Goal: Browse casually

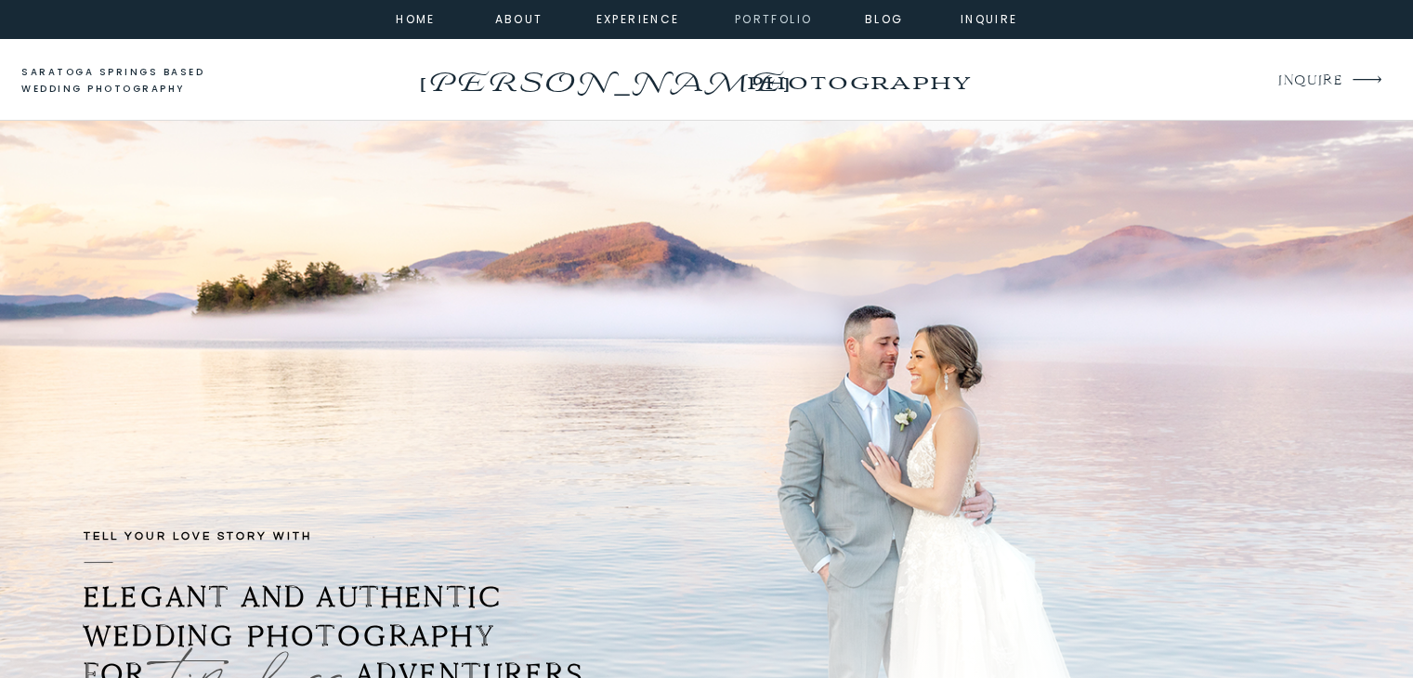
click at [793, 12] on nav "portfolio" at bounding box center [774, 17] width 80 height 17
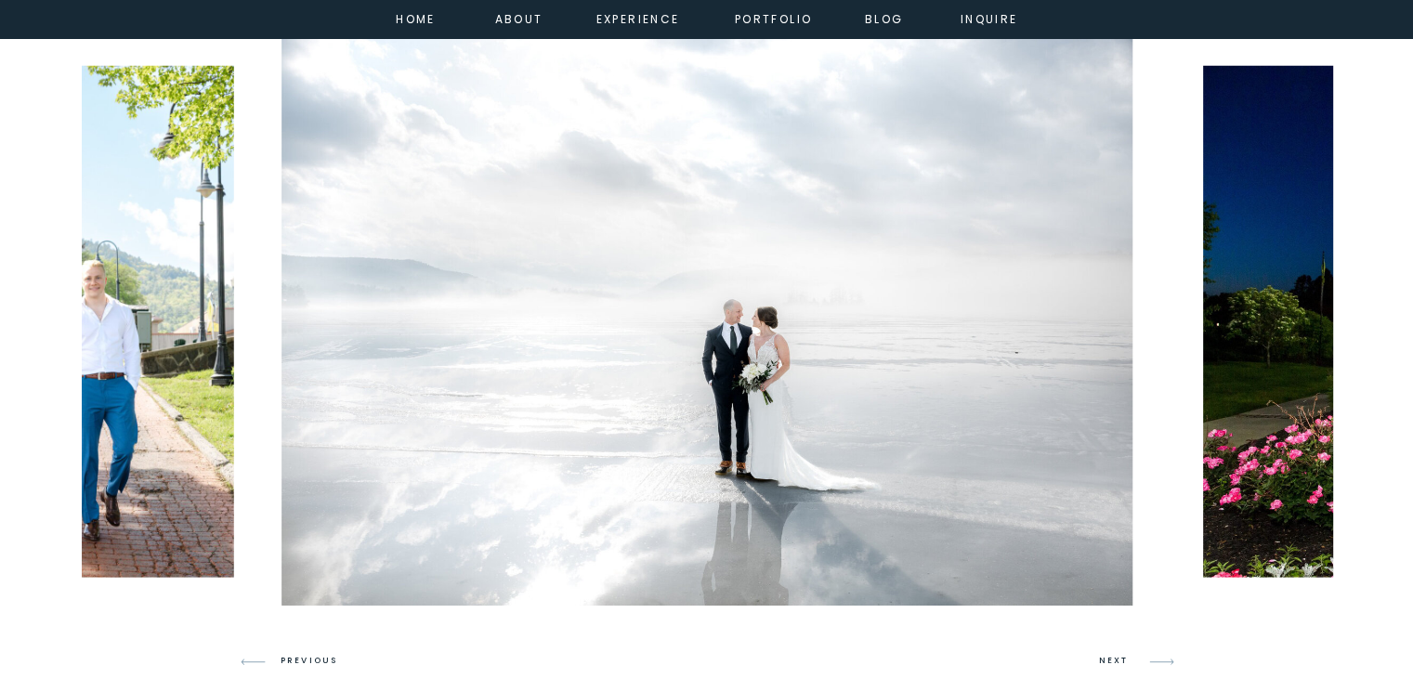
scroll to position [1093, 0]
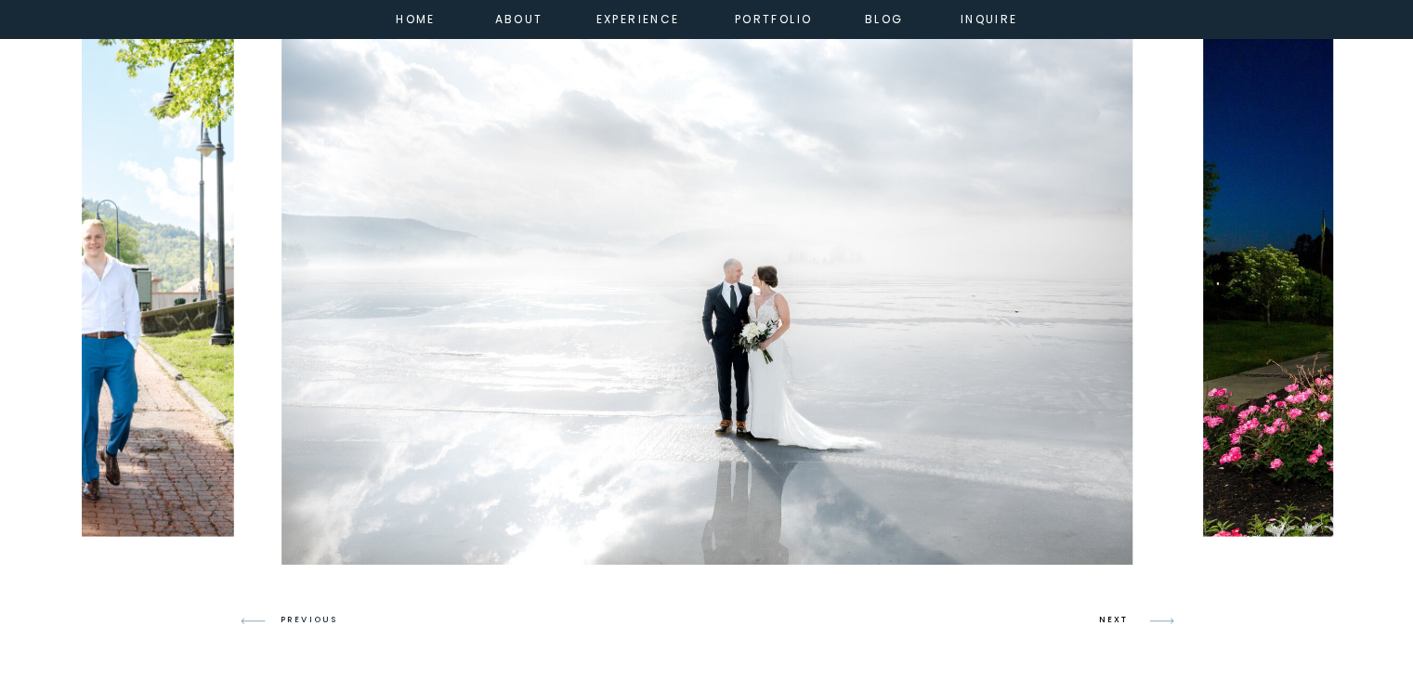
click at [1113, 618] on h3 "NEXT" at bounding box center [1116, 620] width 35 height 17
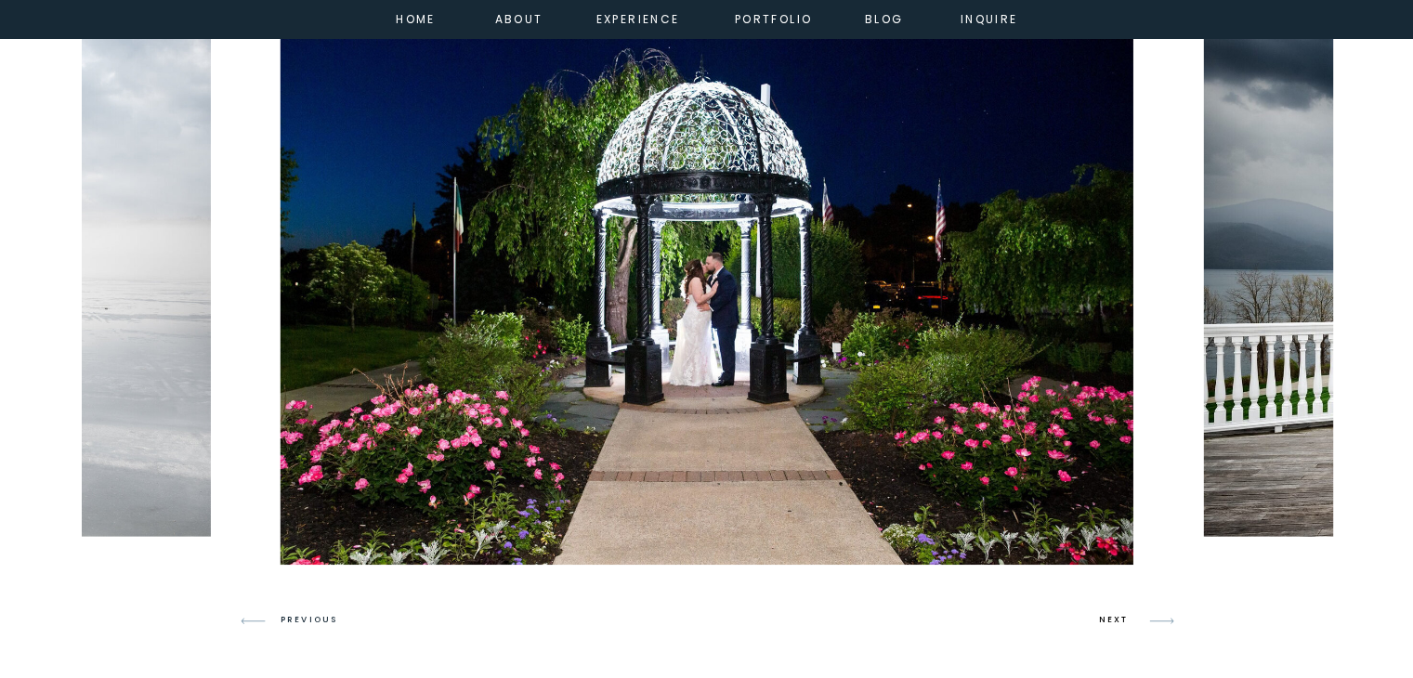
click at [1113, 618] on h3 "NEXT" at bounding box center [1116, 620] width 35 height 17
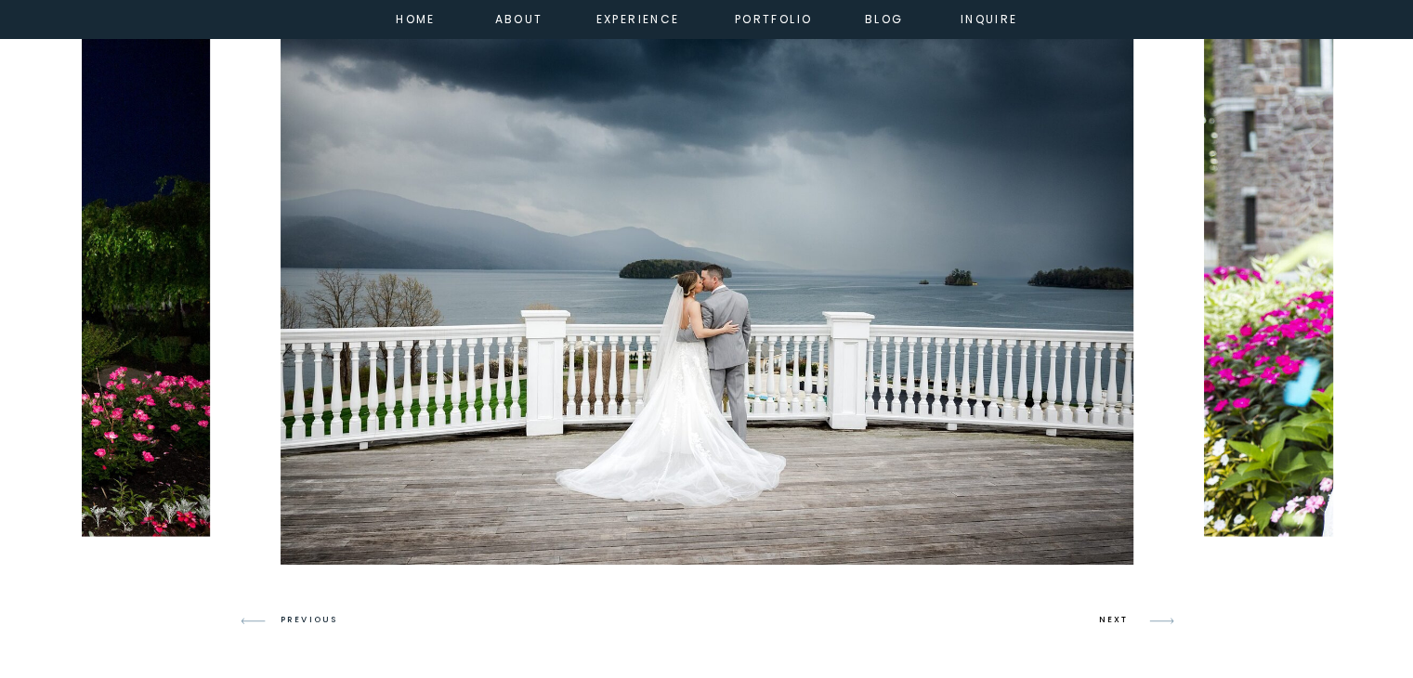
click at [1113, 618] on h3 "NEXT" at bounding box center [1116, 620] width 35 height 17
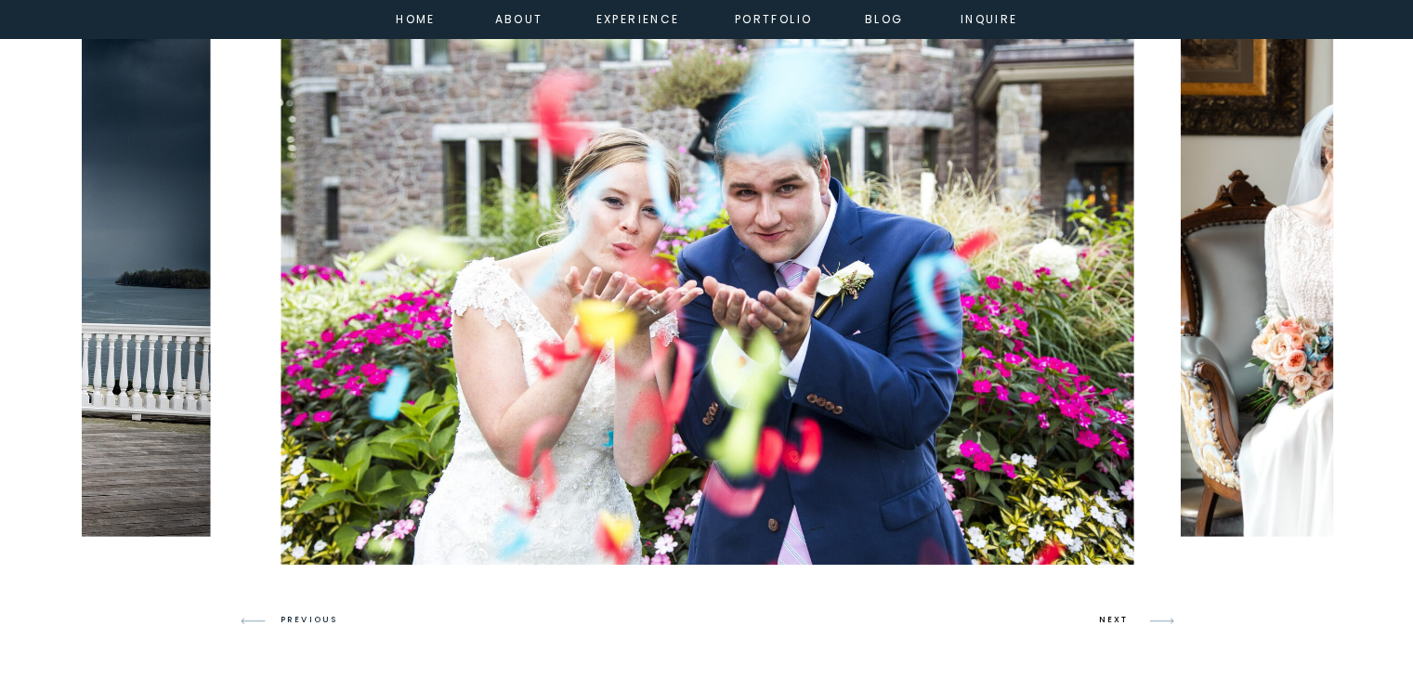
click at [1113, 618] on h3 "NEXT" at bounding box center [1116, 620] width 35 height 17
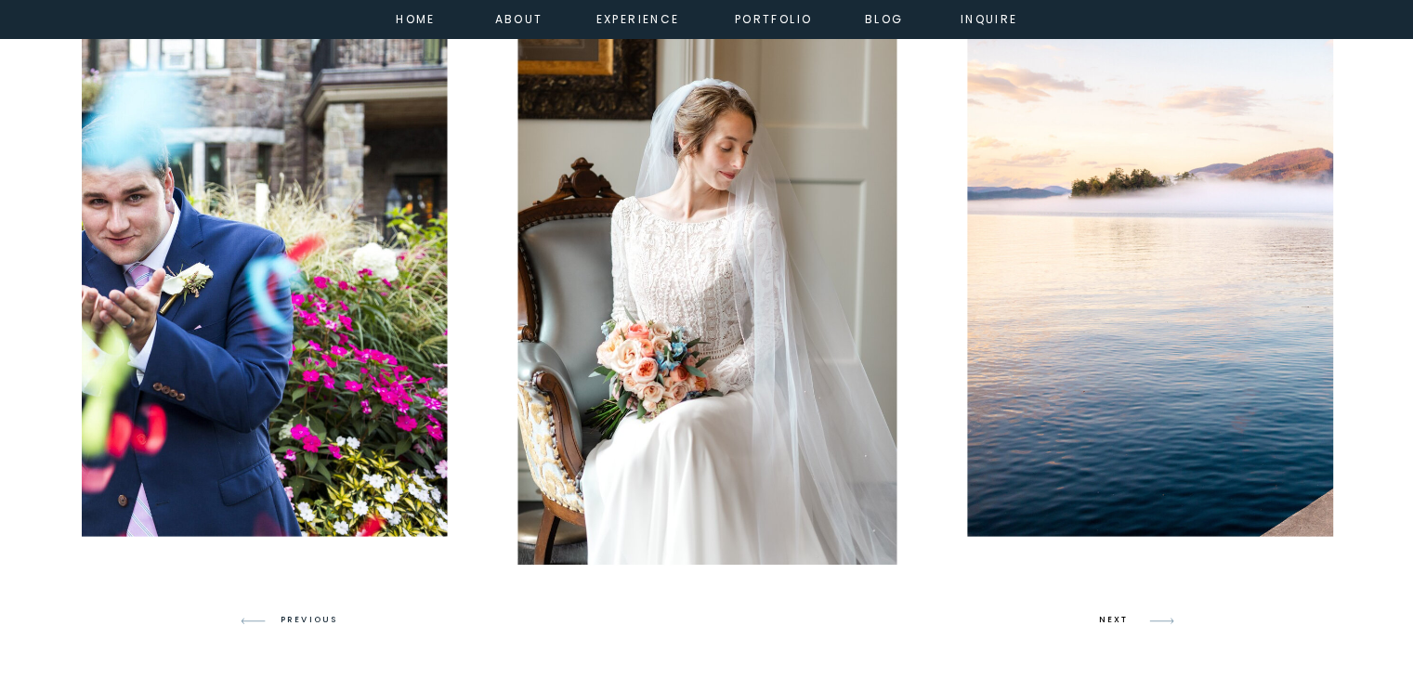
click at [1113, 618] on h3 "NEXT" at bounding box center [1116, 620] width 35 height 17
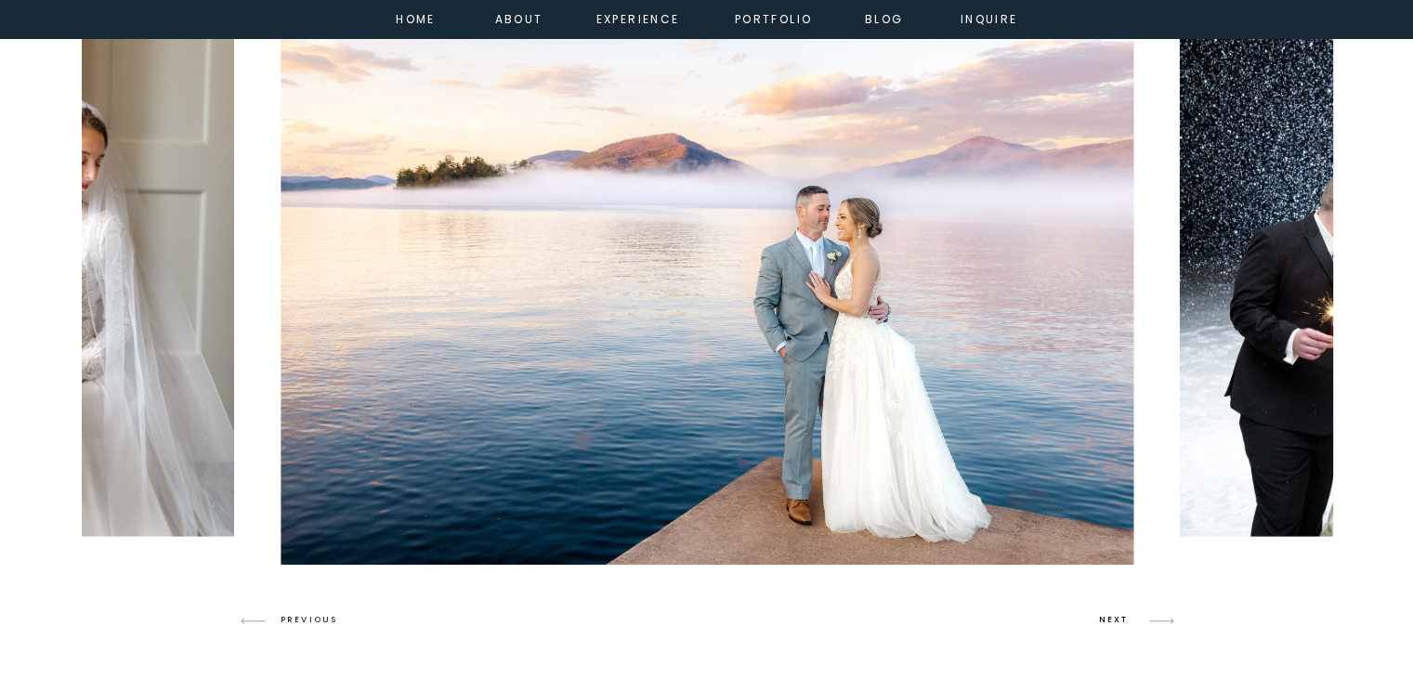
click at [1113, 618] on h3 "NEXT" at bounding box center [1116, 620] width 35 height 17
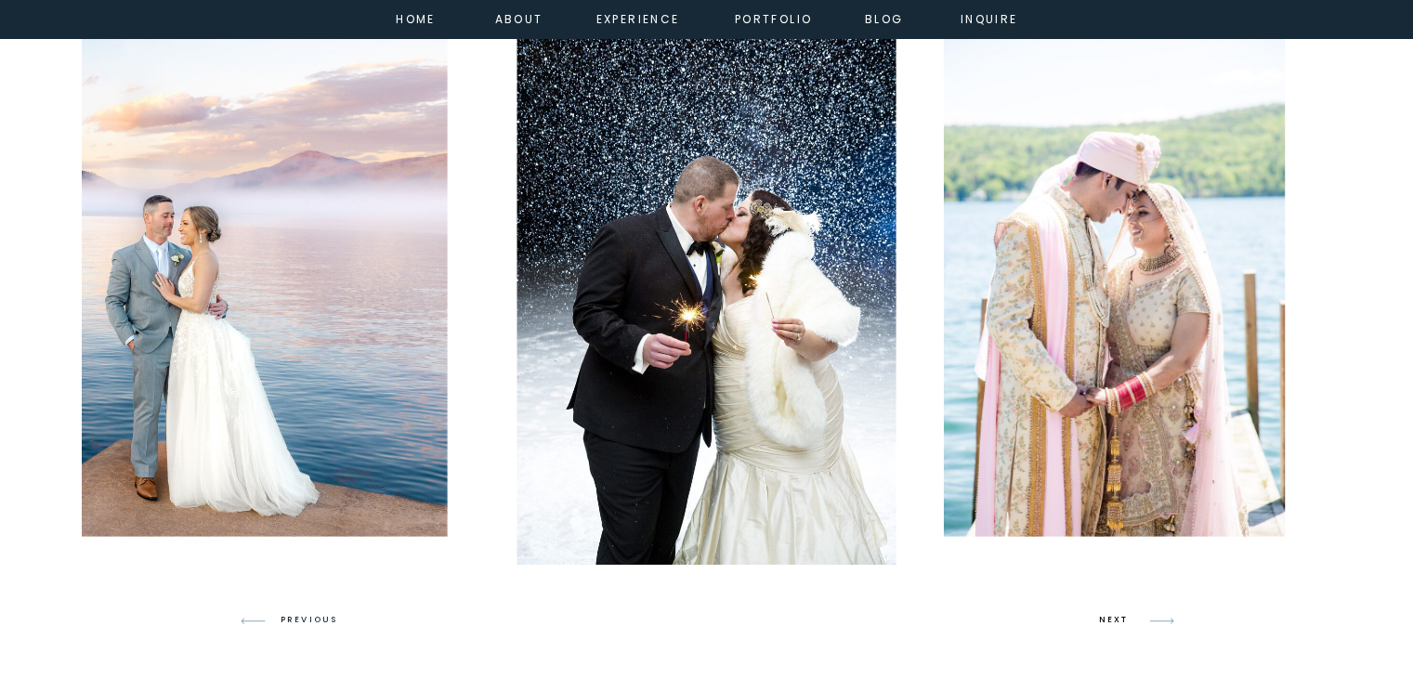
click at [1113, 618] on h3 "NEXT" at bounding box center [1116, 620] width 35 height 17
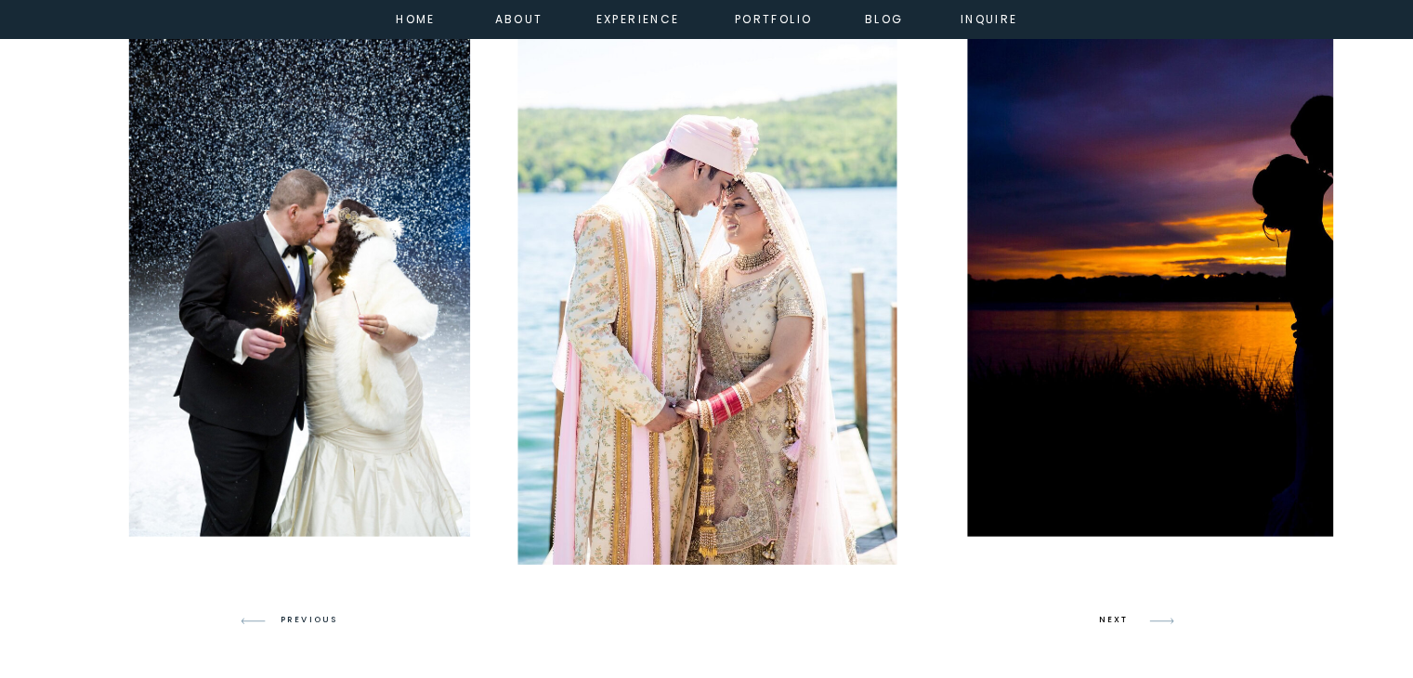
click at [1113, 618] on h3 "NEXT" at bounding box center [1116, 620] width 35 height 17
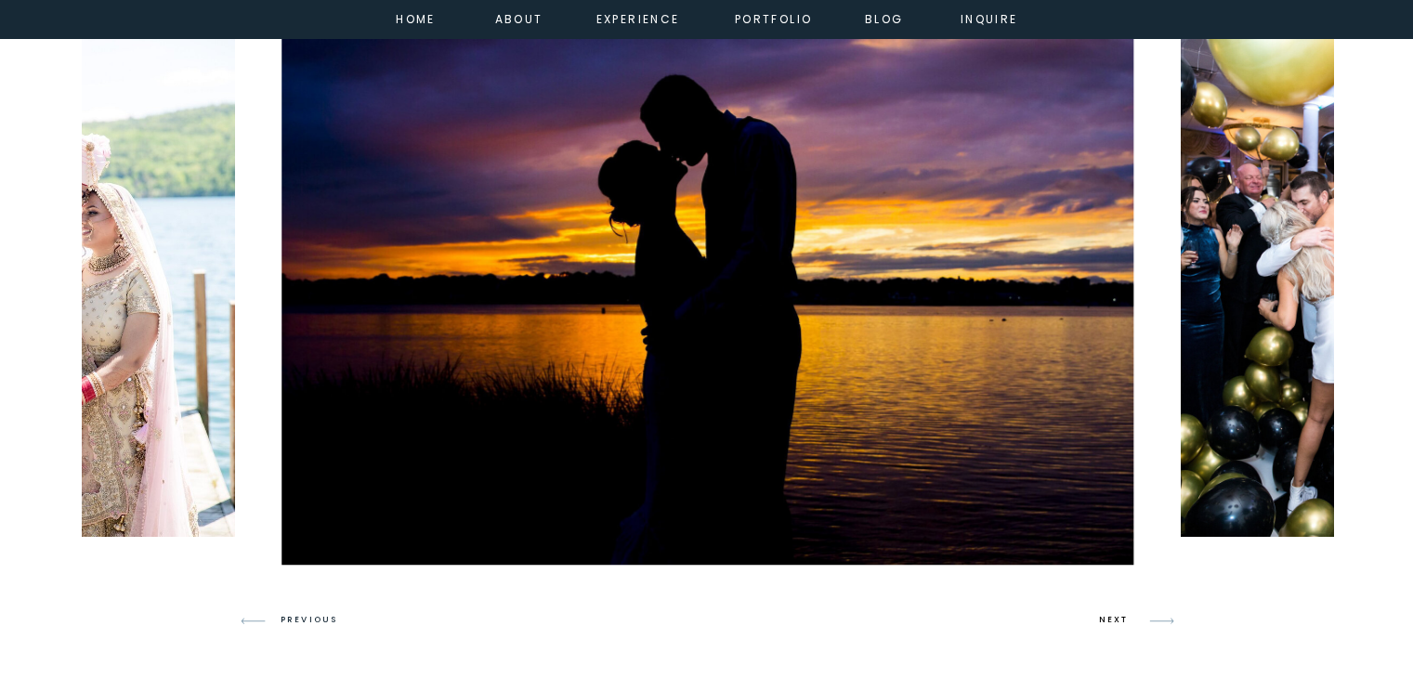
click at [1113, 618] on h3 "NEXT" at bounding box center [1116, 620] width 35 height 17
